Goal: Information Seeking & Learning: Find specific page/section

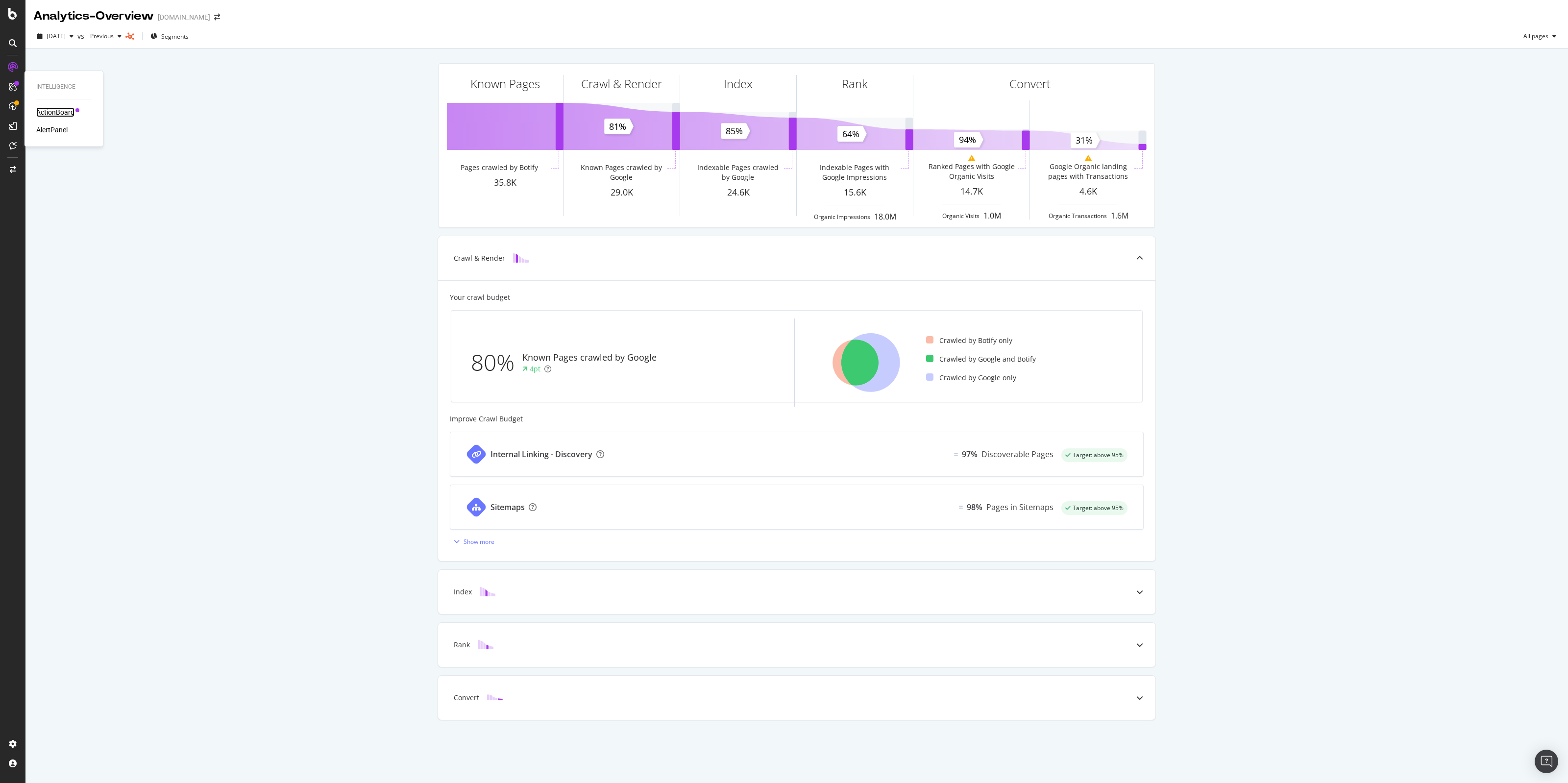
click at [55, 112] on div "ActionBoard" at bounding box center [55, 112] width 38 height 10
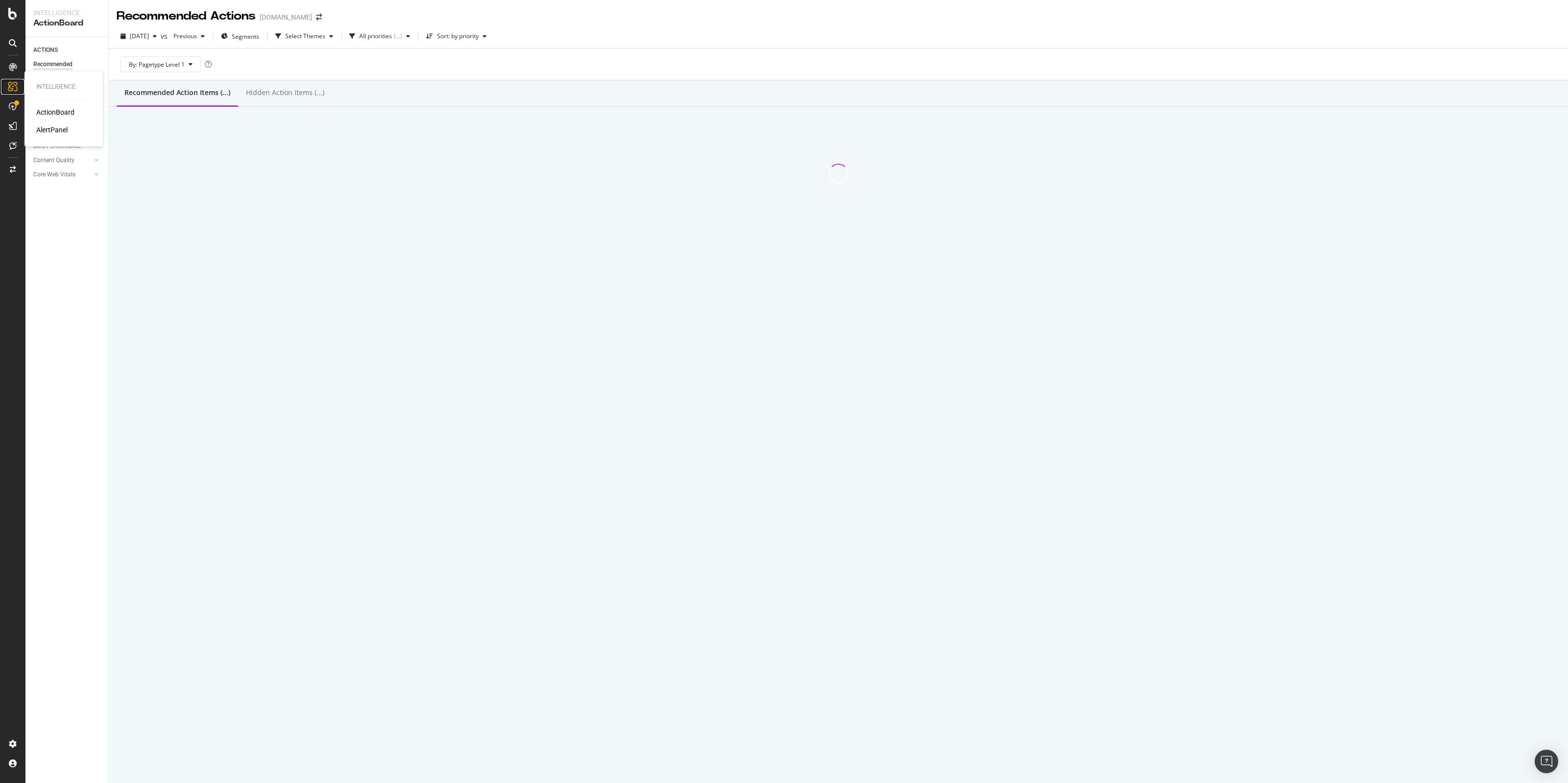
click at [16, 91] on icon at bounding box center [13, 86] width 10 height 10
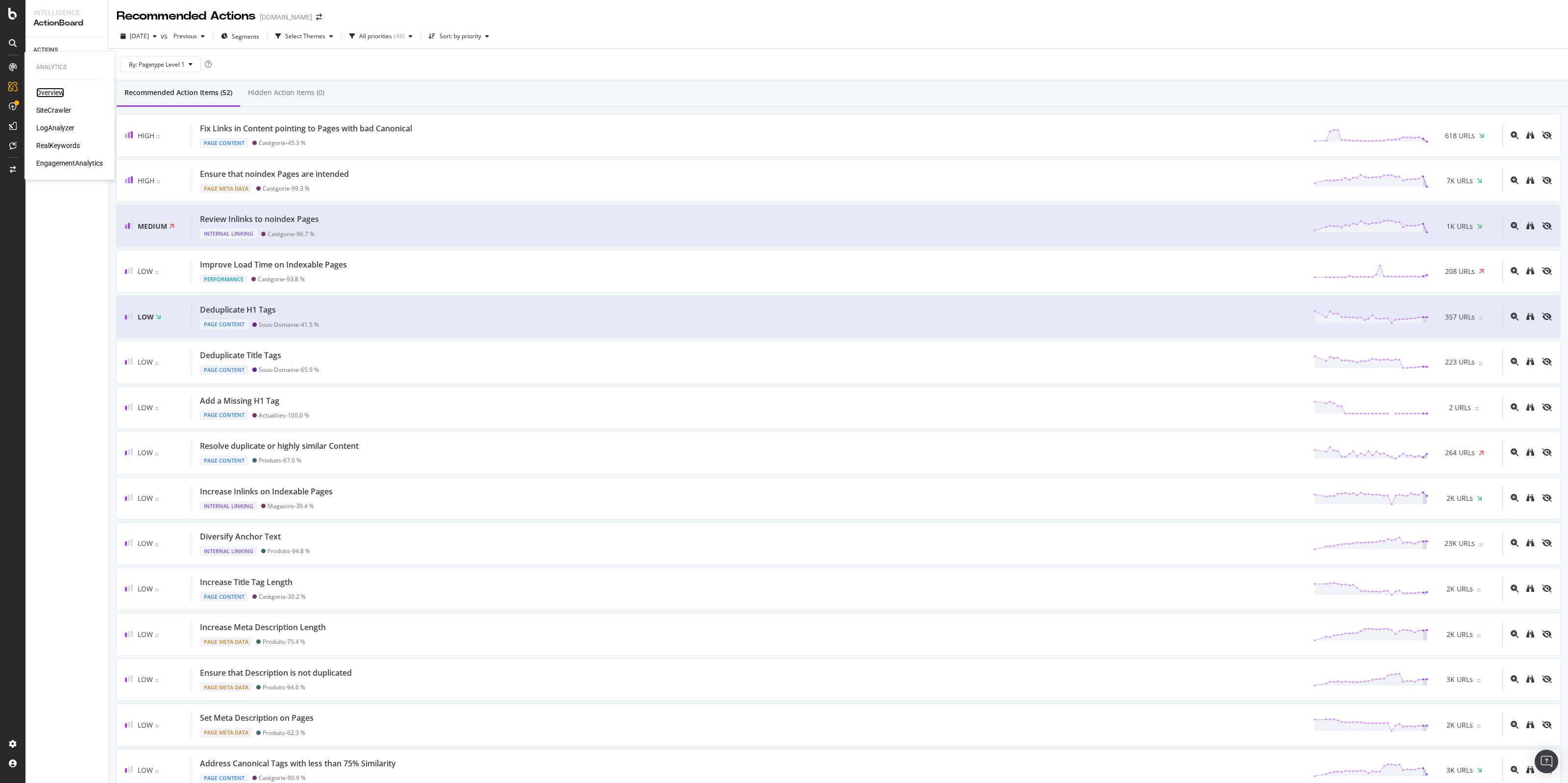
click at [47, 96] on div "Overview" at bounding box center [51, 93] width 28 height 10
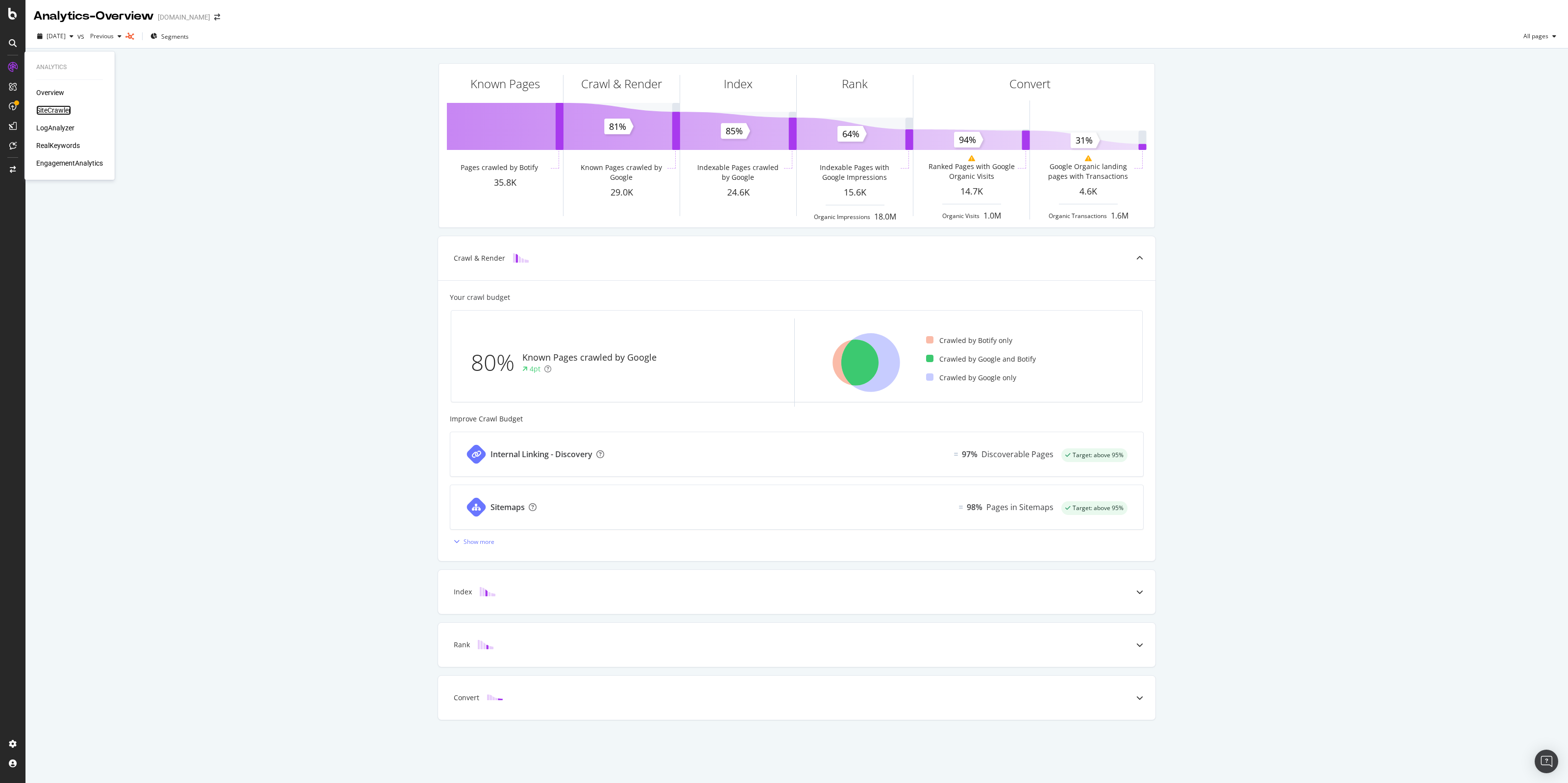
click at [60, 108] on div "SiteCrawler" at bounding box center [54, 110] width 35 height 10
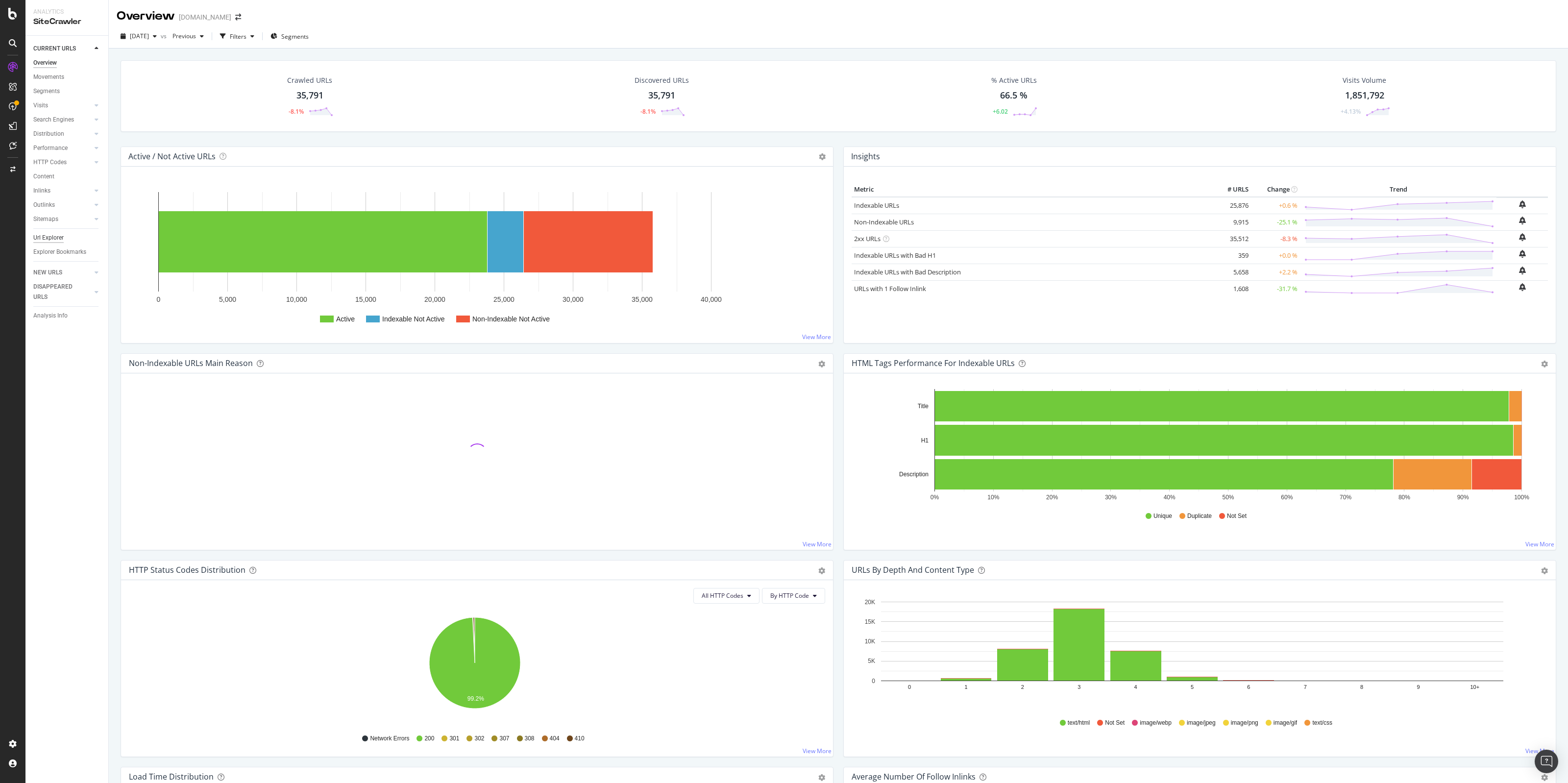
click at [49, 238] on div "Url Explorer" at bounding box center [49, 237] width 30 height 10
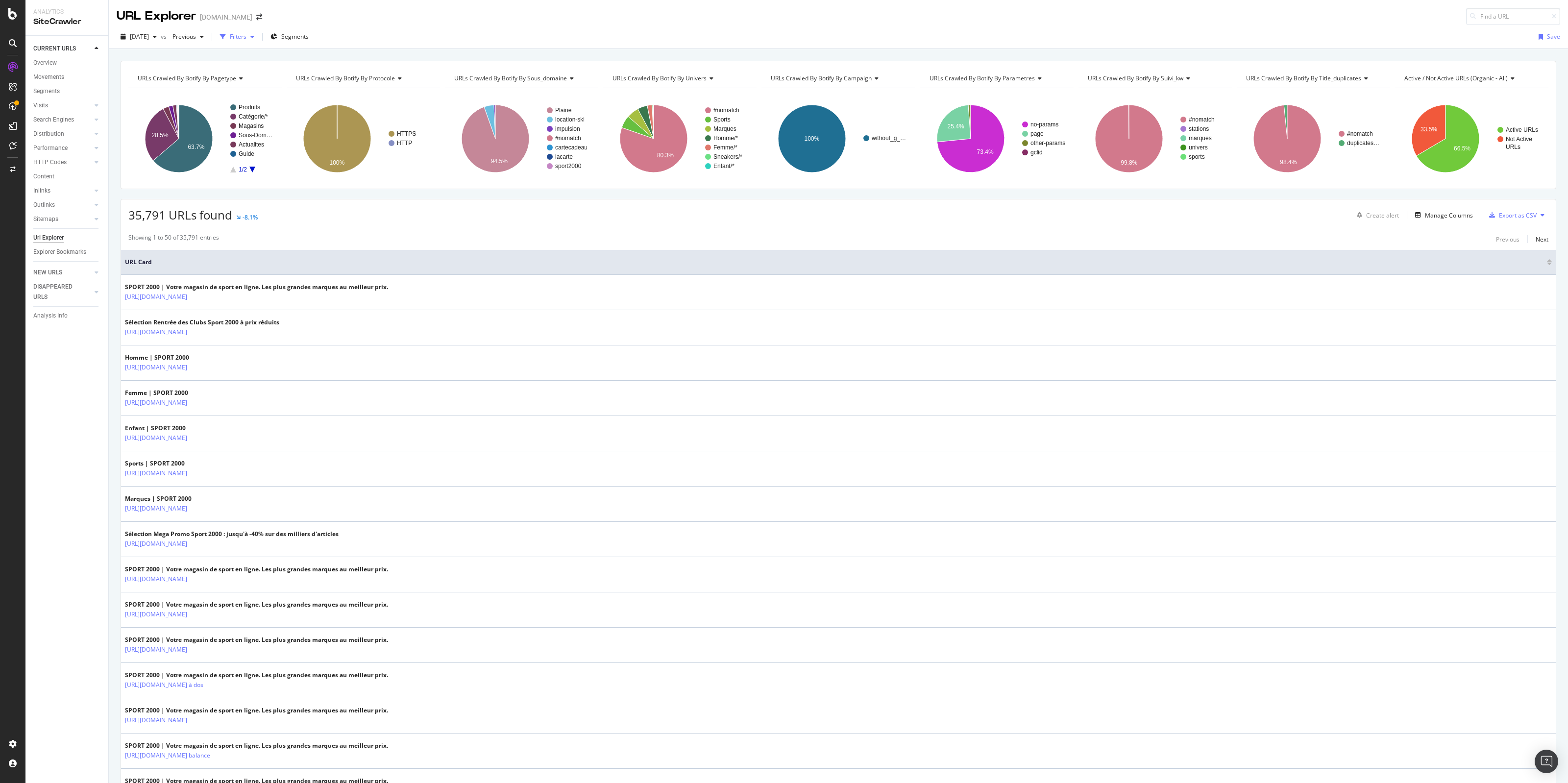
click at [254, 37] on icon "button" at bounding box center [252, 37] width 4 height 6
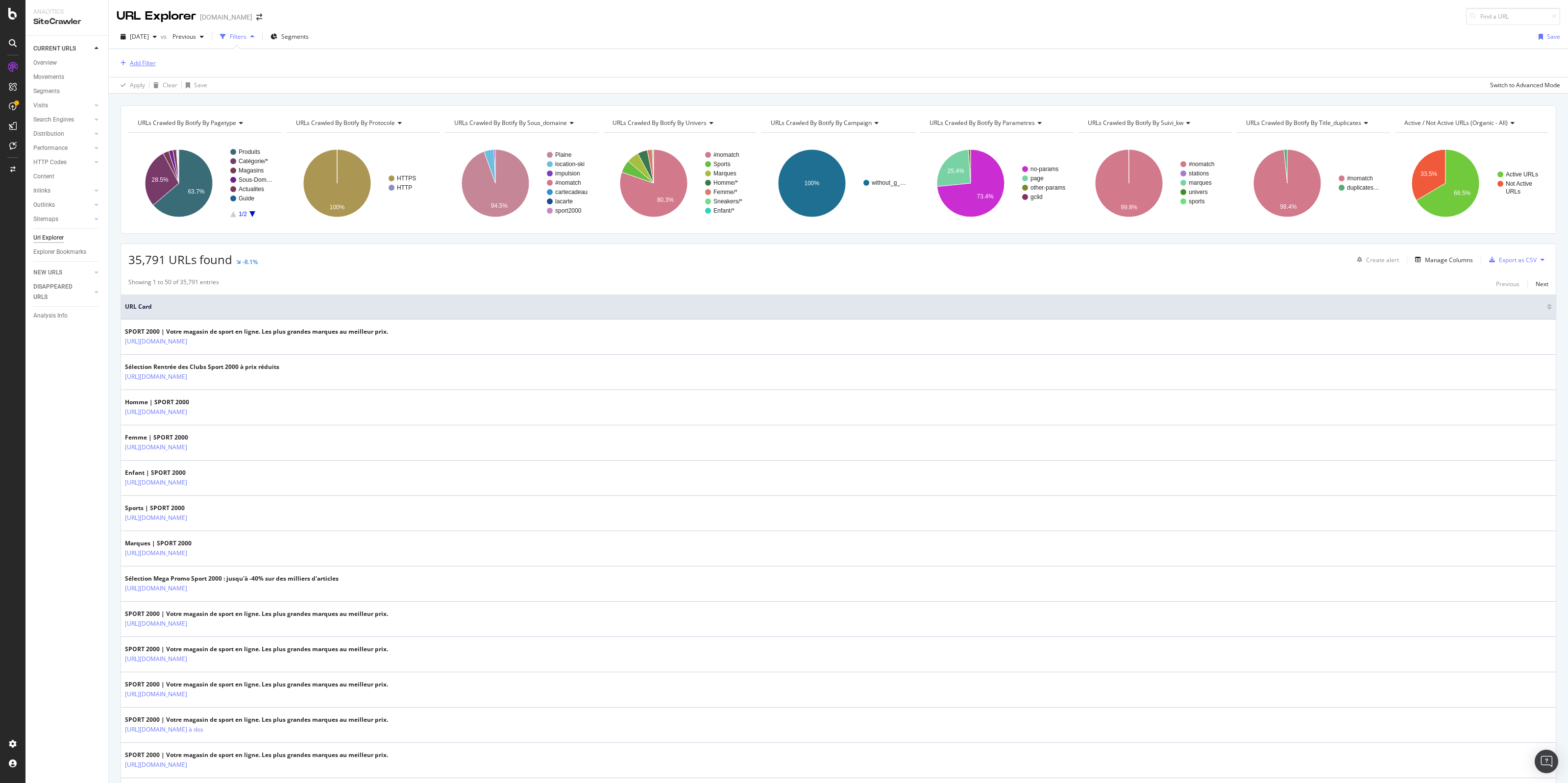
click at [145, 60] on div "Add Filter" at bounding box center [142, 63] width 26 height 9
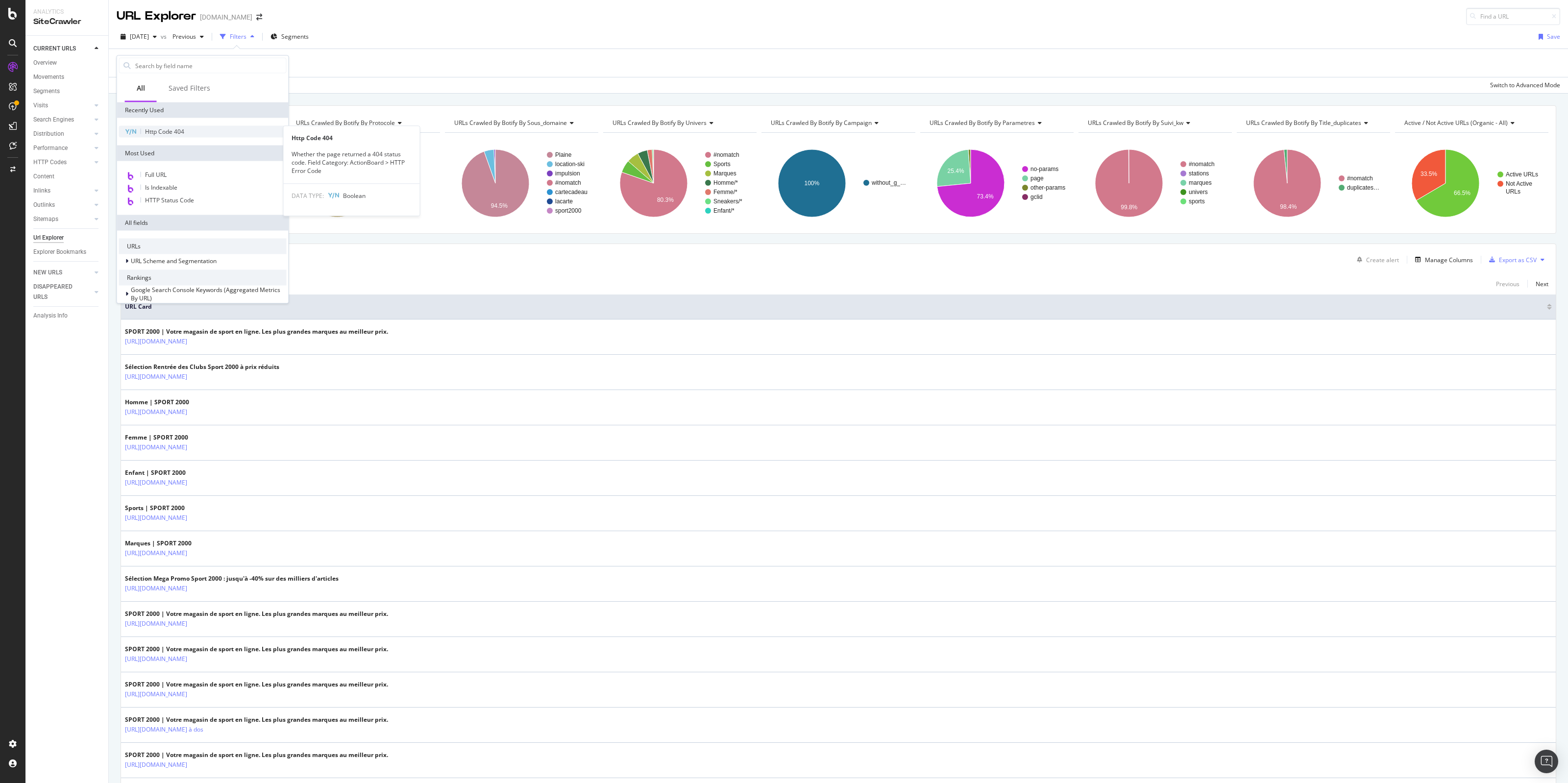
click at [159, 130] on span "Http Code 404" at bounding box center [164, 132] width 39 height 9
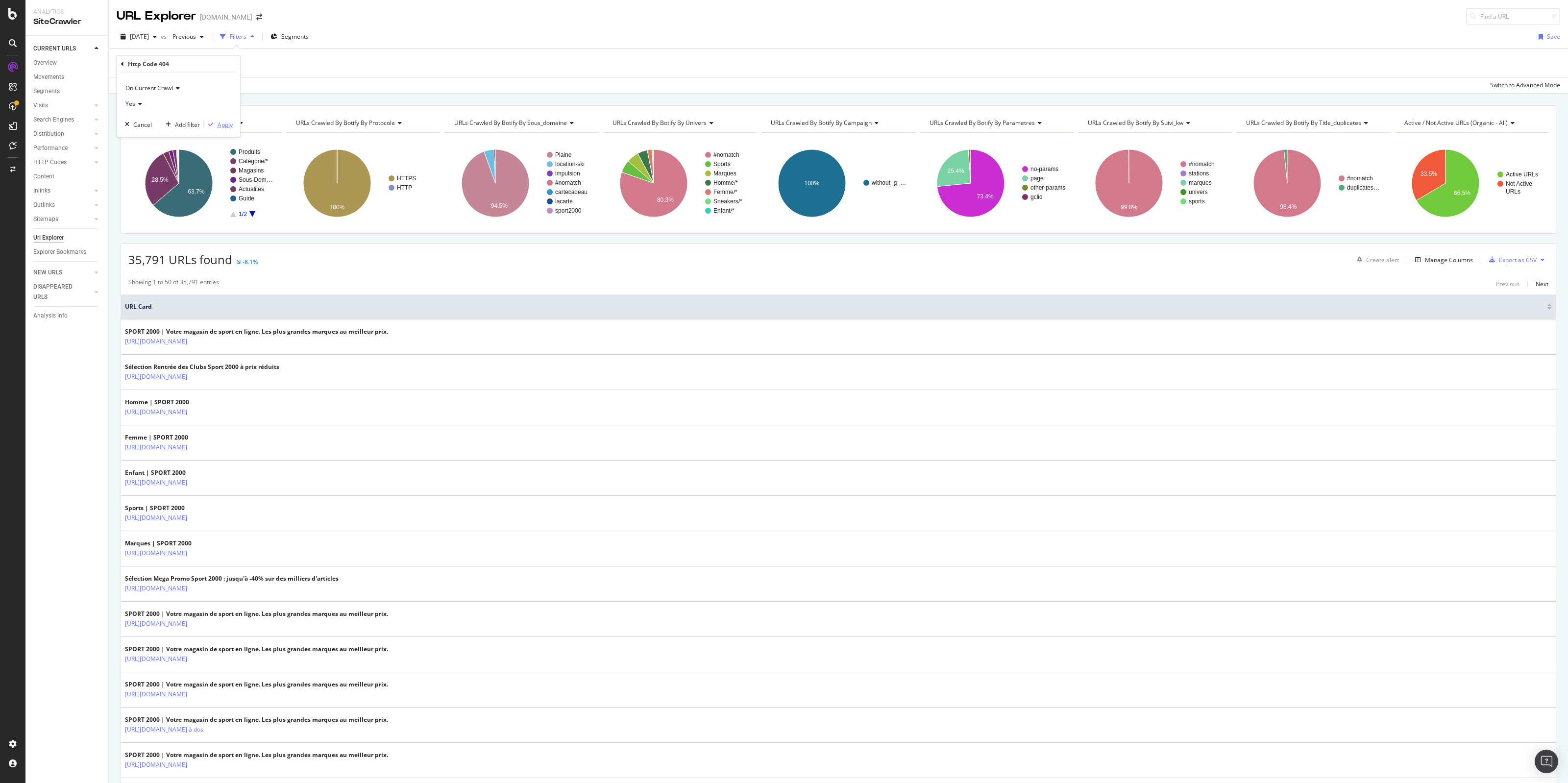
click at [226, 122] on div "Apply" at bounding box center [225, 124] width 15 height 9
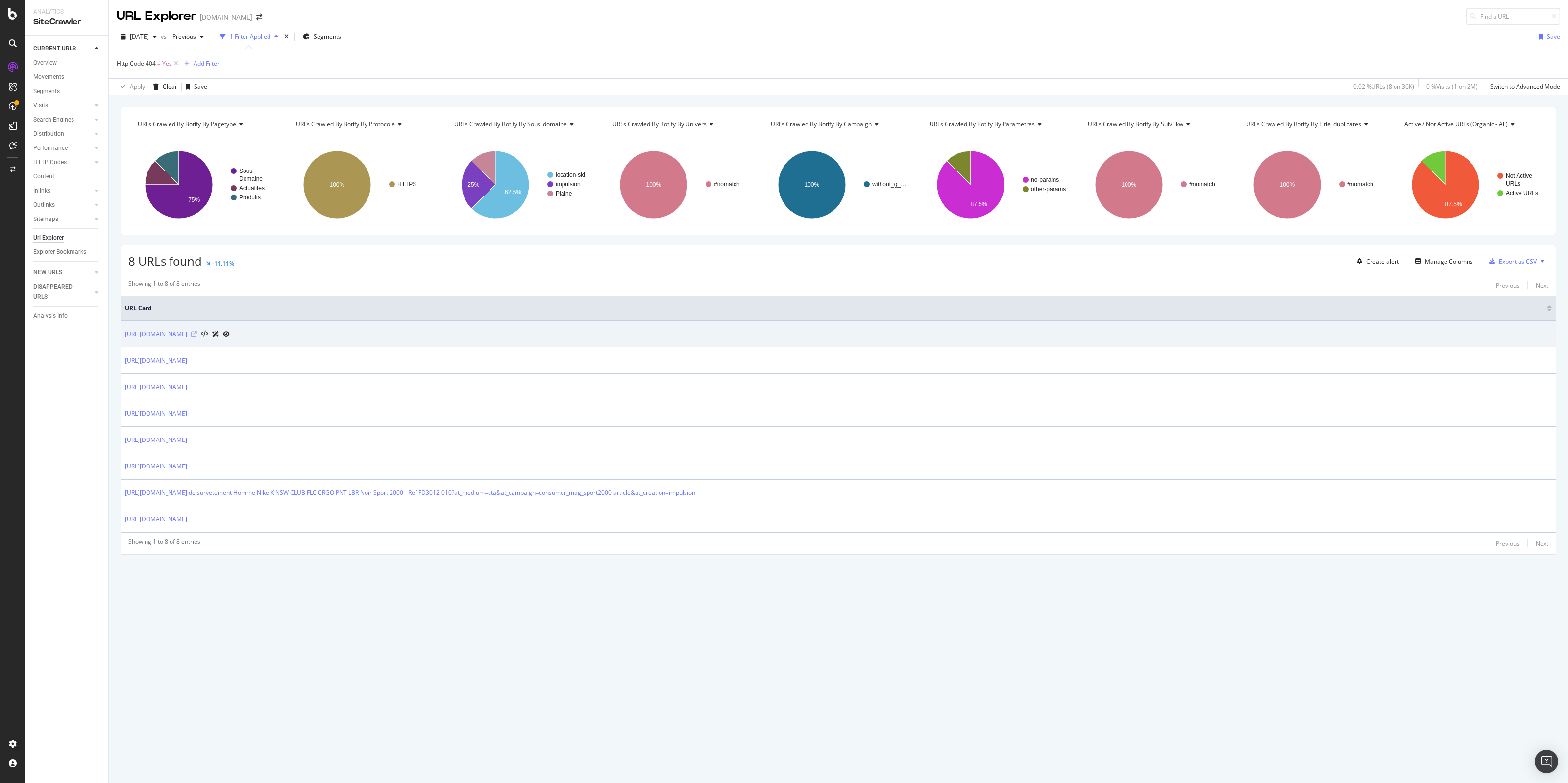
click at [197, 332] on icon at bounding box center [194, 334] width 6 height 6
